Goal: Task Accomplishment & Management: Use online tool/utility

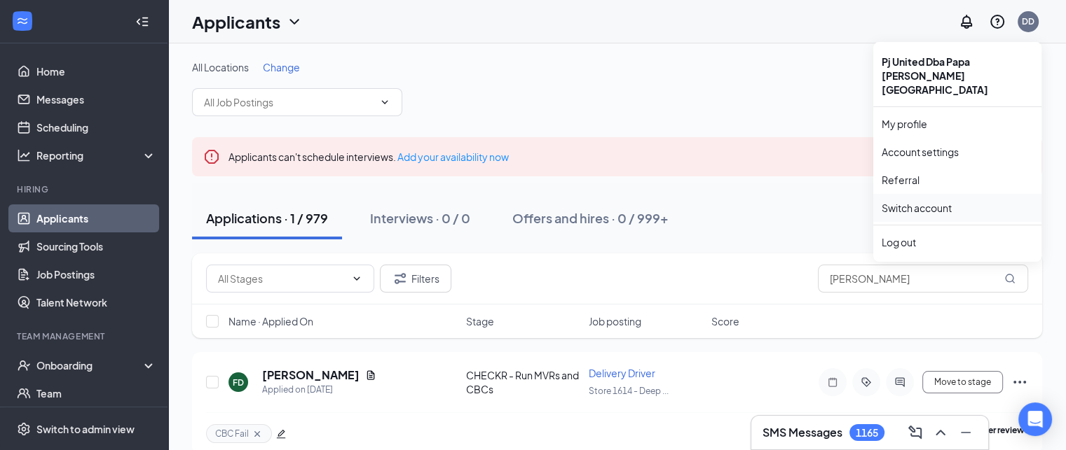
click at [934, 202] on link "Switch account" at bounding box center [916, 208] width 70 height 13
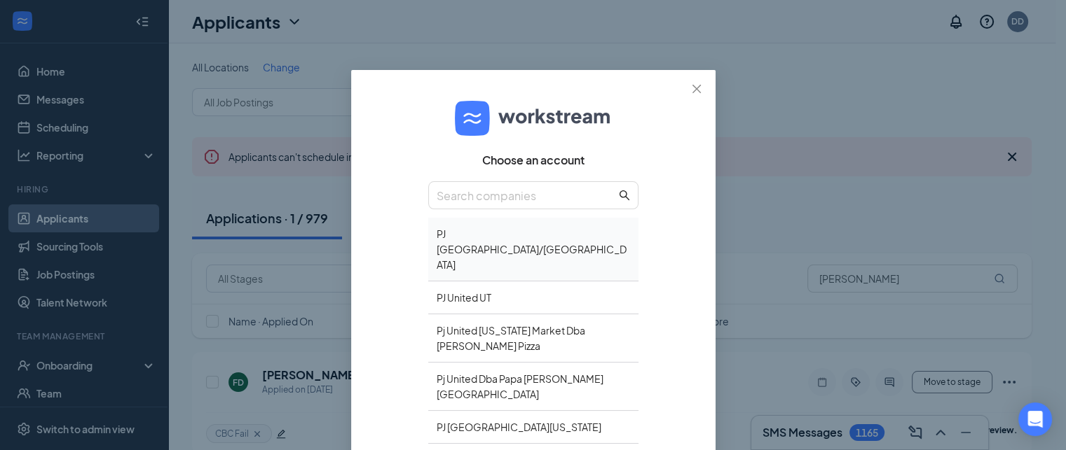
click at [491, 228] on div "PJ United TX/LA" at bounding box center [533, 250] width 210 height 64
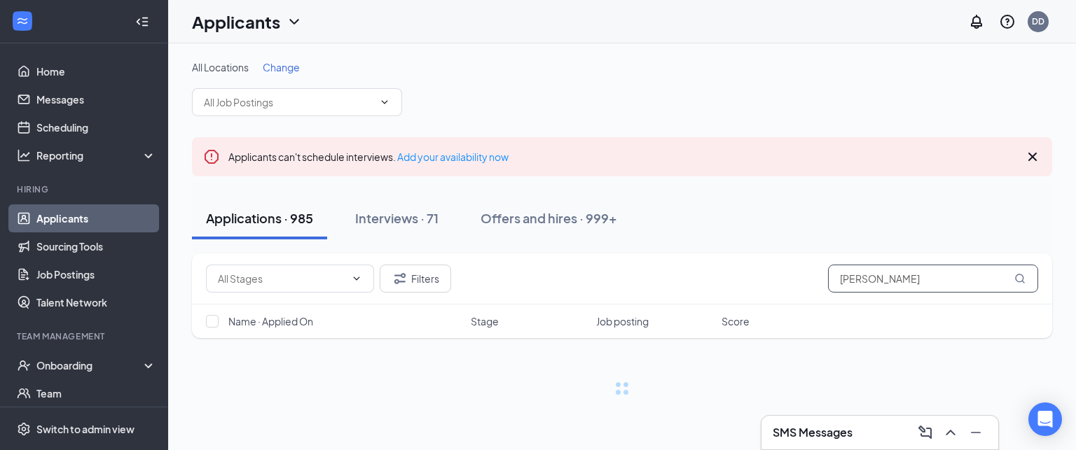
drag, startPoint x: 896, startPoint y: 282, endPoint x: 719, endPoint y: 268, distance: 177.0
click at [719, 268] on div "Filters [PERSON_NAME]" at bounding box center [622, 279] width 832 height 28
type input "zoe"
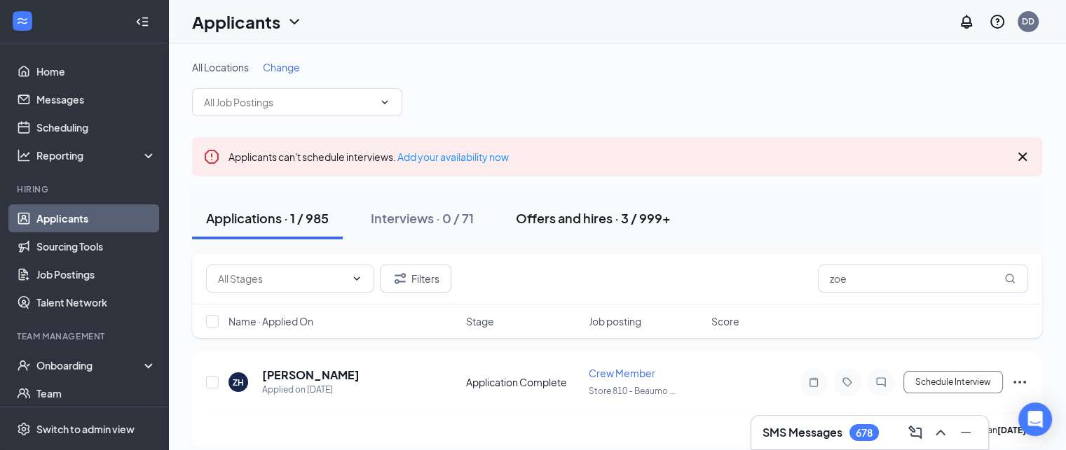
click at [574, 218] on div "Offers and hires · 3 / 999+" at bounding box center [593, 218] width 155 height 18
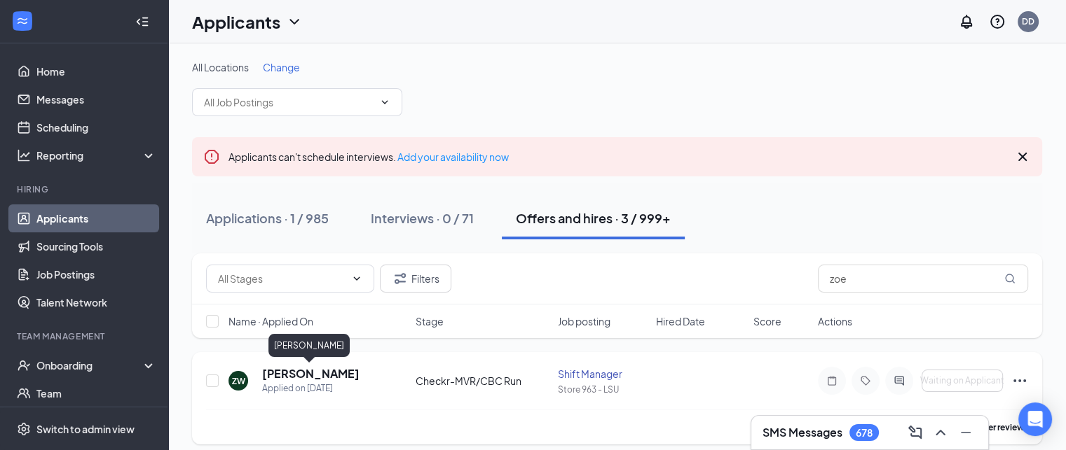
click at [330, 377] on h5 "[PERSON_NAME]" at bounding box center [310, 373] width 97 height 15
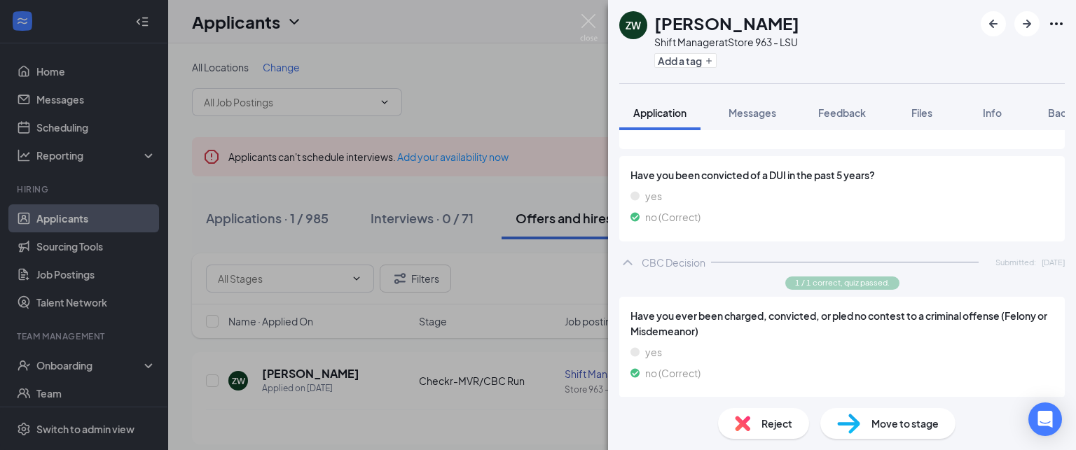
scroll to position [1331, 0]
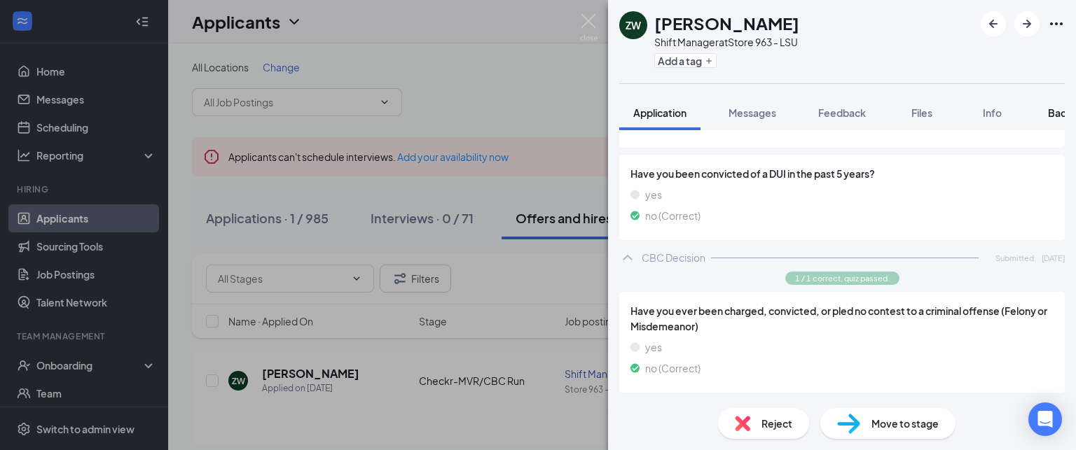
click at [1053, 116] on span "Background" at bounding box center [1076, 112] width 57 height 13
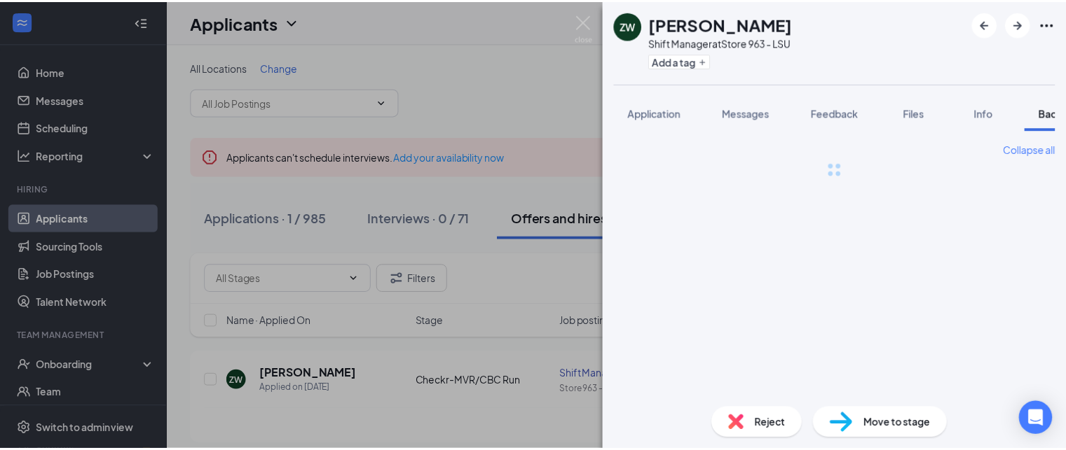
scroll to position [0, 57]
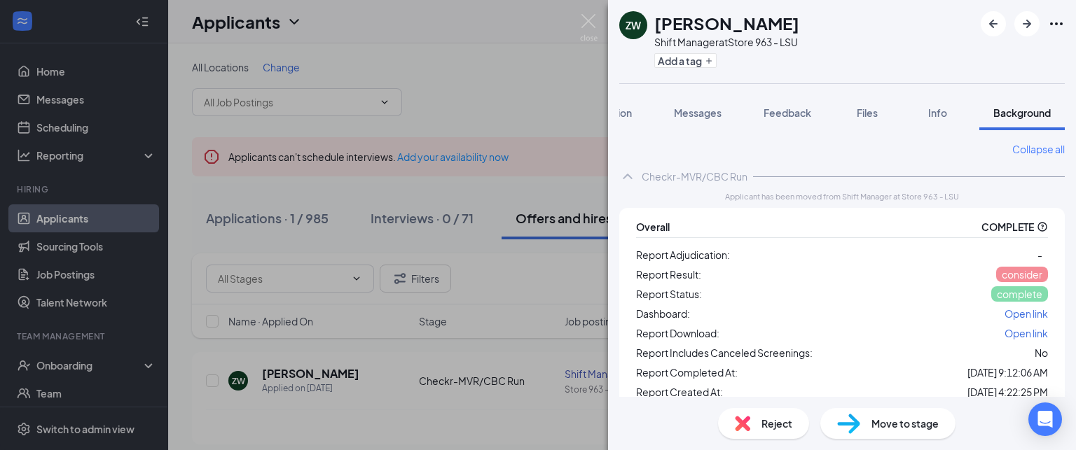
click at [1020, 310] on span "Open link" at bounding box center [1026, 314] width 43 height 13
click at [869, 293] on div "Report Status: complete" at bounding box center [842, 294] width 412 height 17
drag, startPoint x: 502, startPoint y: 55, endPoint x: 499, endPoint y: 62, distance: 8.5
click at [502, 55] on div "ZW [PERSON_NAME] Shift Manager at Store 963 - LSU Add a tag Application Message…" at bounding box center [538, 225] width 1076 height 450
